Goal: Find specific page/section: Find specific page/section

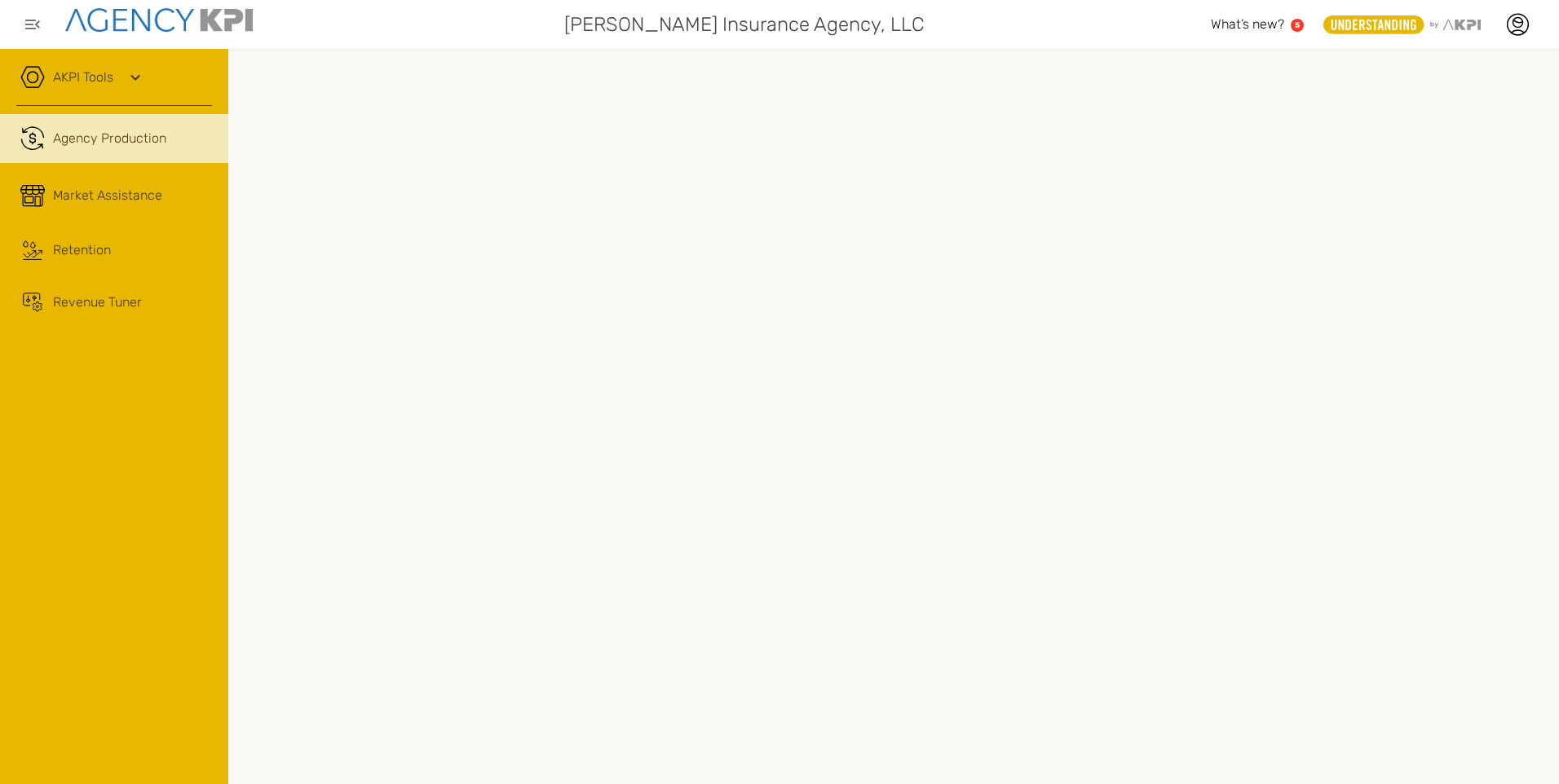
click at [127, 76] on icon at bounding box center [135, 77] width 19 height 19
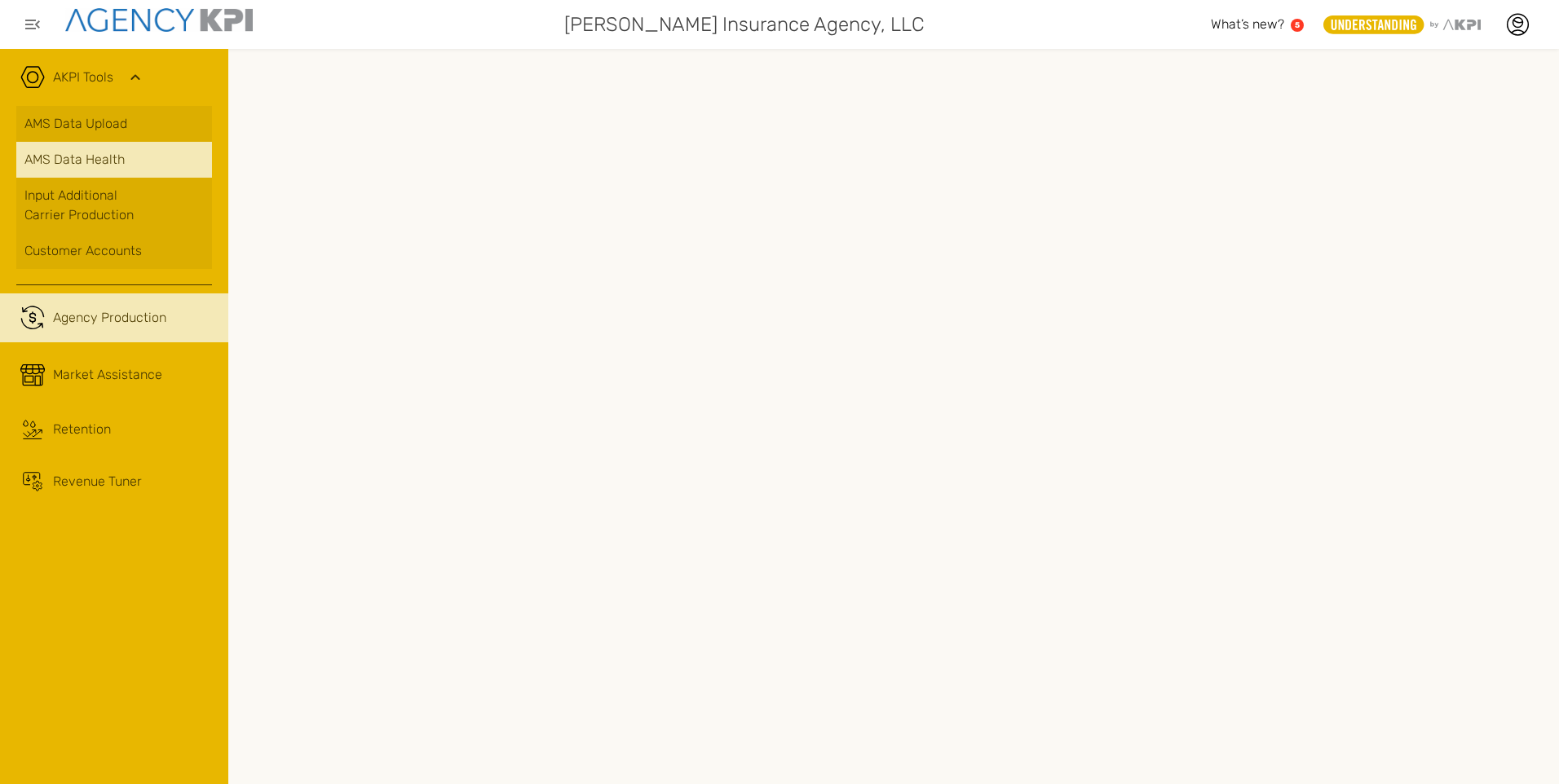
click at [67, 150] on div "AMS Data Health" at bounding box center [114, 159] width 180 height 19
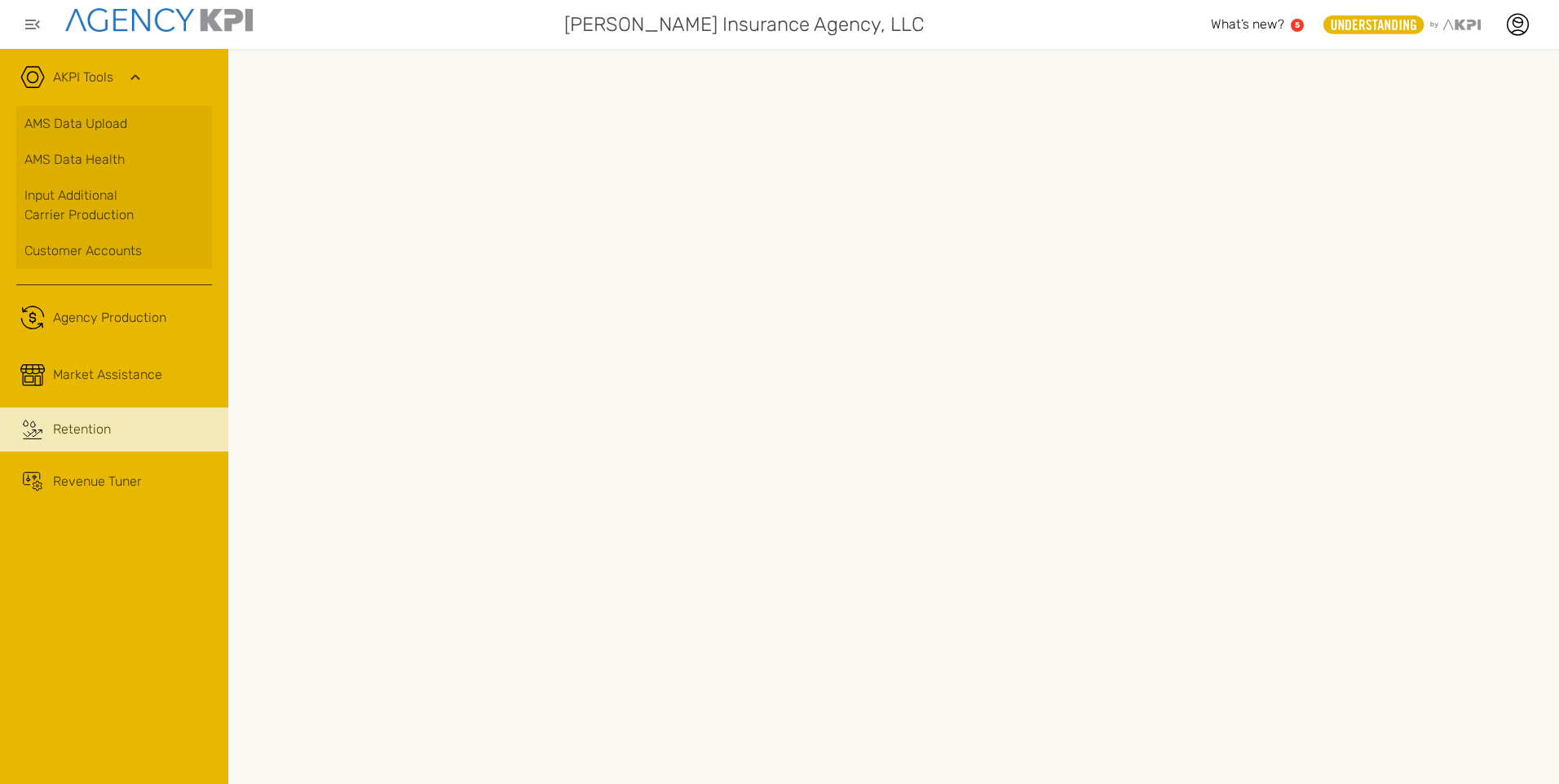
click at [91, 428] on div "Retention" at bounding box center [81, 429] width 58 height 19
